Goal: Task Accomplishment & Management: Use online tool/utility

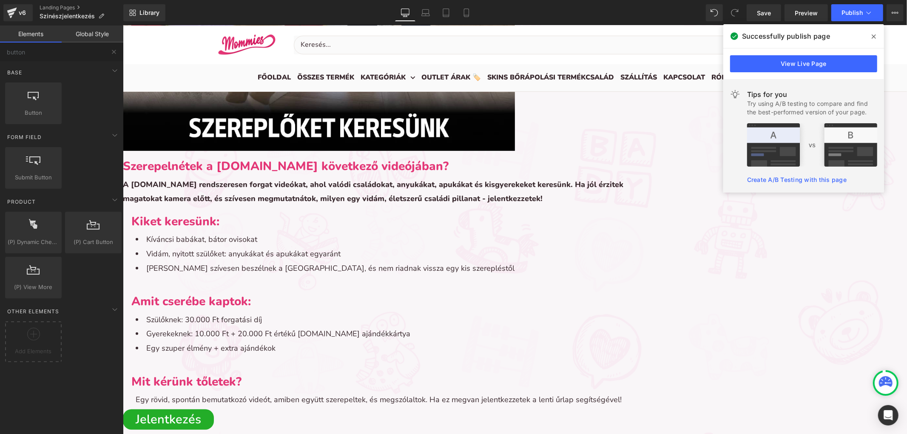
click at [430, 327] on li "Gyerekeknek: 10.000 Ft + 20.000 Ft értékű [DOMAIN_NAME] ajándékkártya" at bounding box center [514, 334] width 759 height 14
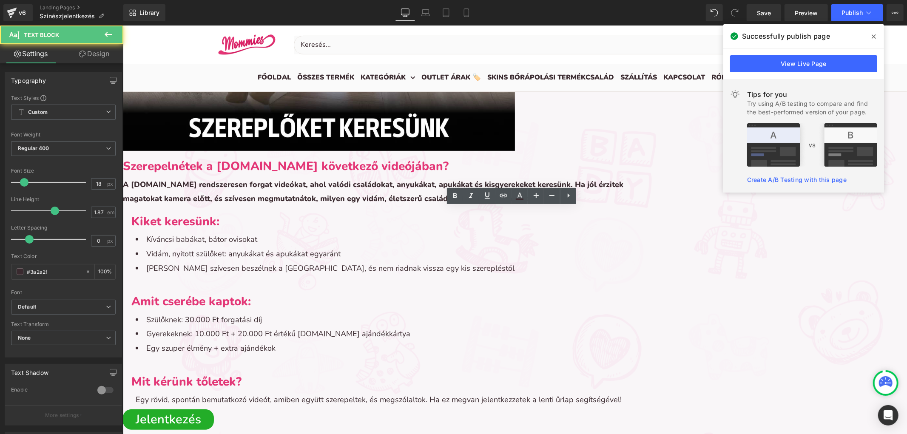
click at [325, 394] on span "Egy rövid, spontán bemutatkozó videót, amiben együtt szerepeltek, és megszólalt…" at bounding box center [378, 399] width 486 height 10
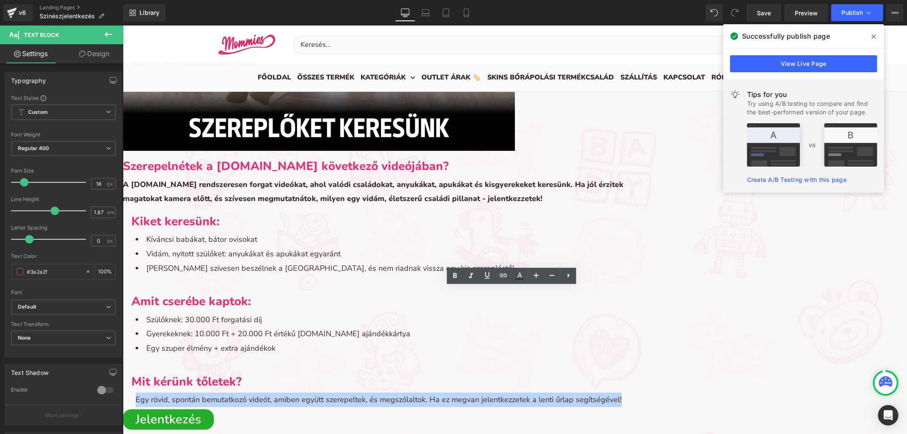
drag, startPoint x: 333, startPoint y: 308, endPoint x: 258, endPoint y: 288, distance: 78.2
click at [258, 288] on div "Kiket keresünk: Heading Kíváncsi babákat, bátor ovisokat Vidám, nyitott szülőke…" at bounding box center [514, 322] width 784 height 224
copy span "Egy rövid, spontán bemutatkozó videót, amiben együtt szerepeltek, és megszólalt…"
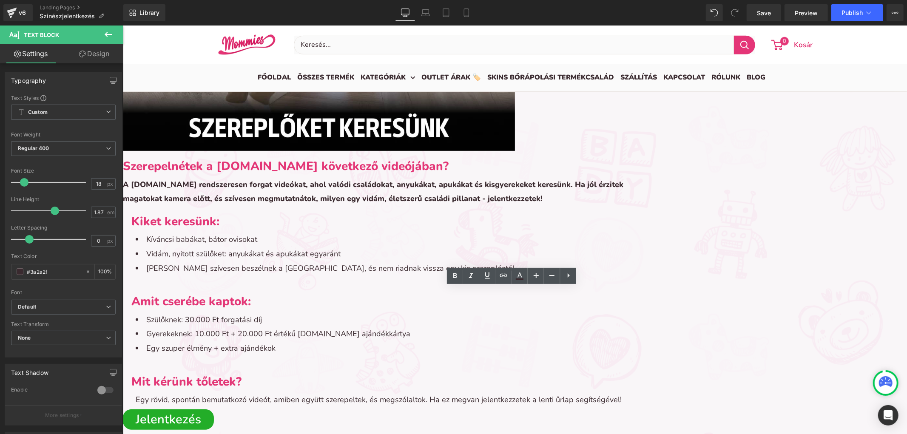
click at [325, 341] on li "Egy szuper élmény + extra ajándékok" at bounding box center [514, 348] width 759 height 14
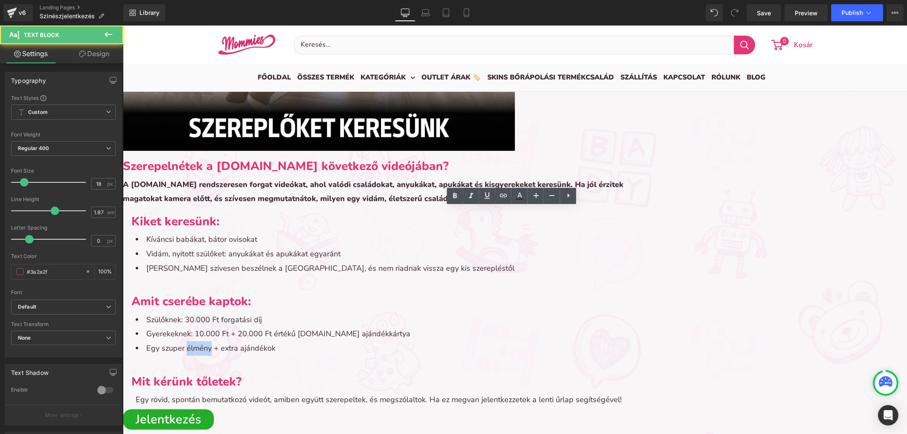
click at [325, 341] on li "Egy szuper élmény + extra ajándékok" at bounding box center [514, 348] width 759 height 14
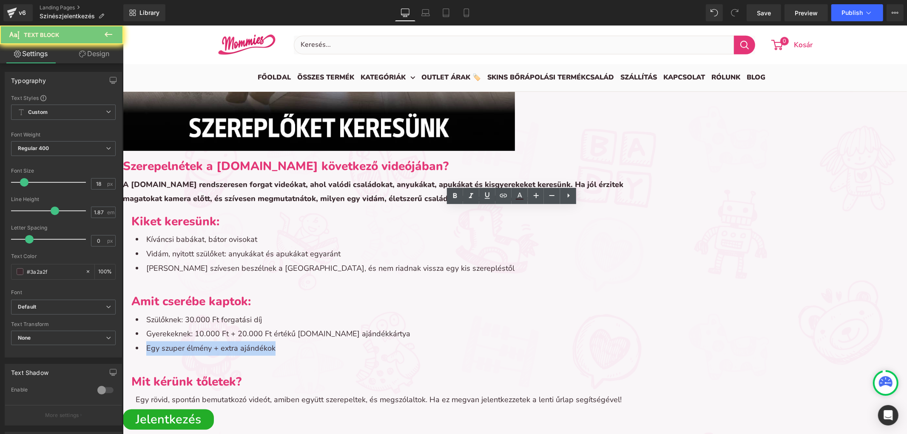
click at [325, 341] on li "Egy szuper élmény + extra ajándékok" at bounding box center [514, 348] width 759 height 14
click at [360, 341] on li "Egy szuper élmény + extra ajándékok" at bounding box center [514, 348] width 759 height 14
drag, startPoint x: 350, startPoint y: 245, endPoint x: 422, endPoint y: 249, distance: 71.6
click at [422, 341] on li "Egy szuper élmény + extra ajándékok" at bounding box center [514, 348] width 759 height 14
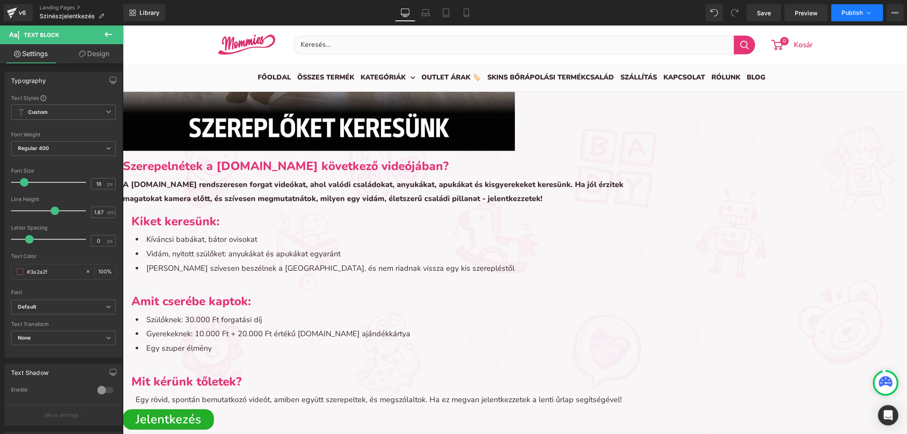
click at [847, 11] on span "Publish" at bounding box center [852, 12] width 21 height 7
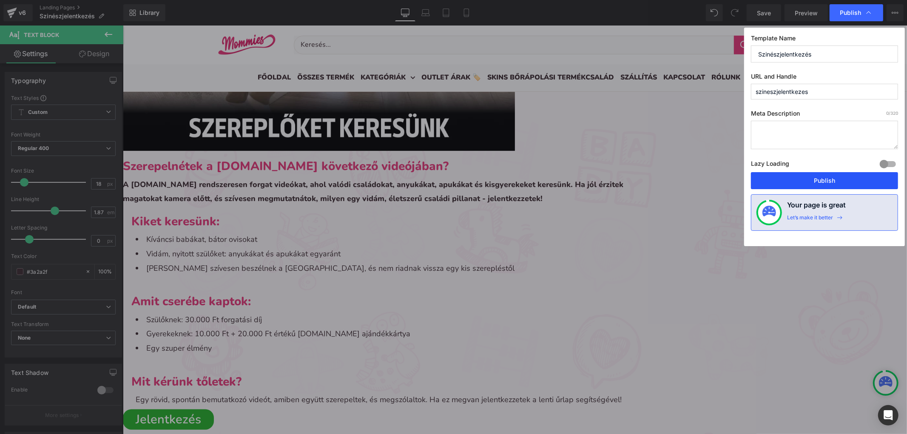
click at [780, 180] on button "Publish" at bounding box center [824, 180] width 147 height 17
